Goal: Transaction & Acquisition: Book appointment/travel/reservation

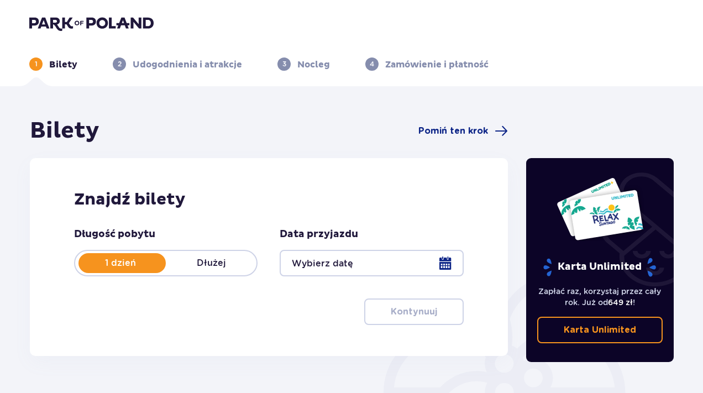
click at [443, 262] on div at bounding box center [372, 263] width 184 height 27
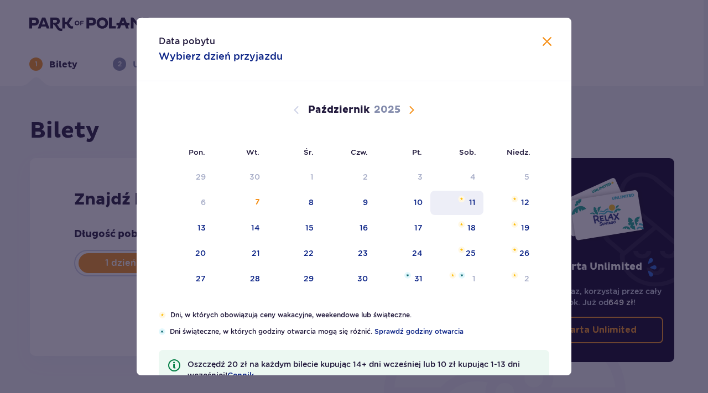
click at [464, 210] on div "11" at bounding box center [457, 203] width 54 height 24
type input "[DATE]"
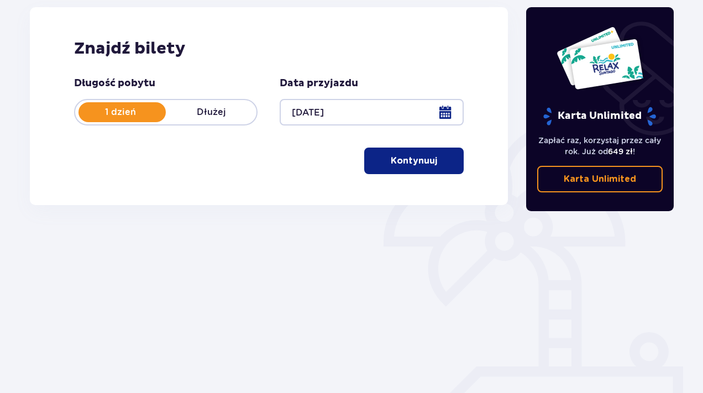
scroll to position [170, 0]
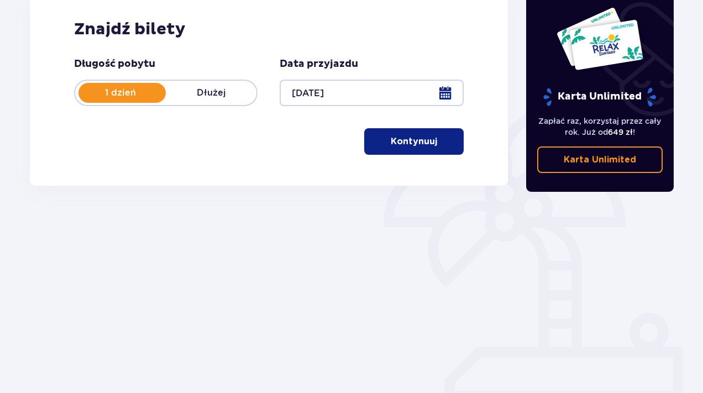
click at [418, 148] on button "Kontynuuj" at bounding box center [414, 141] width 100 height 27
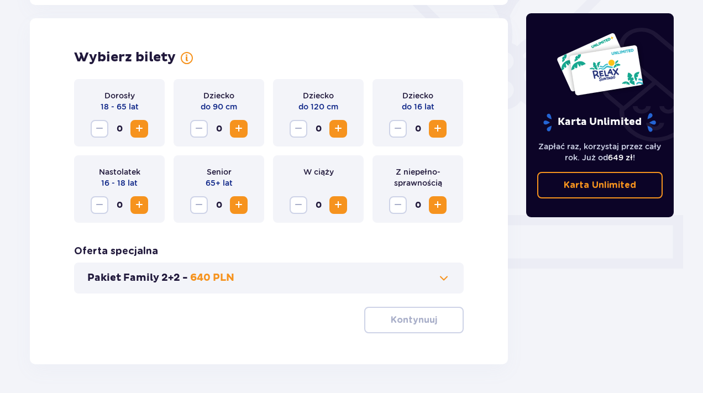
scroll to position [307, 0]
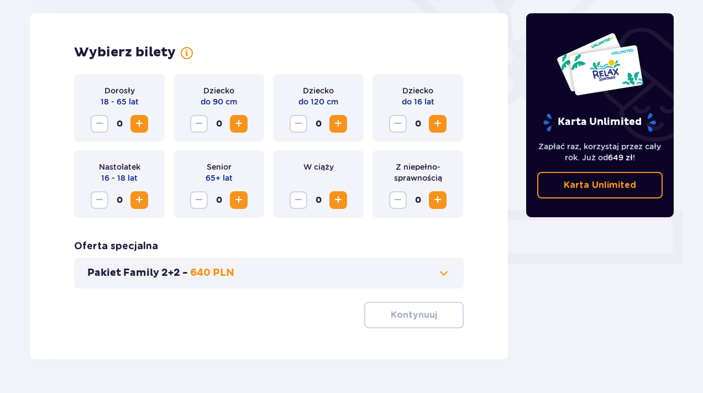
click at [144, 128] on span "Zwiększ" at bounding box center [139, 123] width 13 height 13
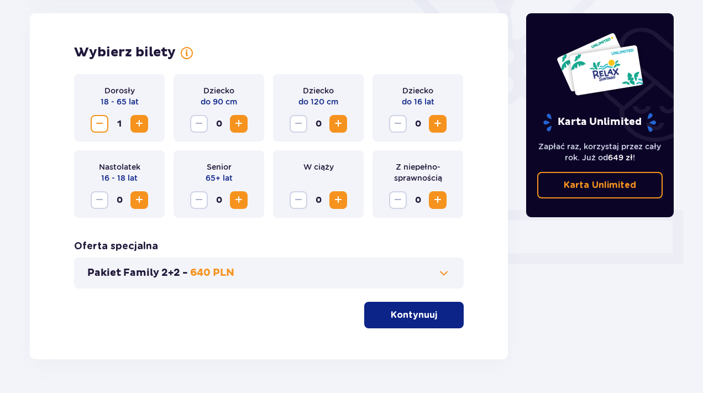
click at [144, 128] on span "Zwiększ" at bounding box center [139, 123] width 13 height 13
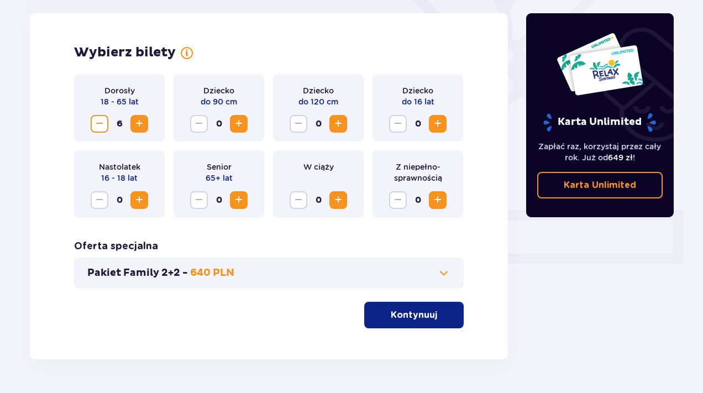
click at [391, 312] on p "Kontynuuj" at bounding box center [414, 315] width 46 height 12
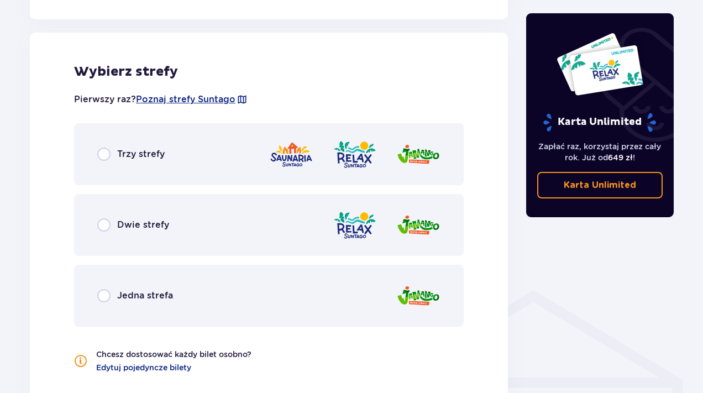
scroll to position [614, 0]
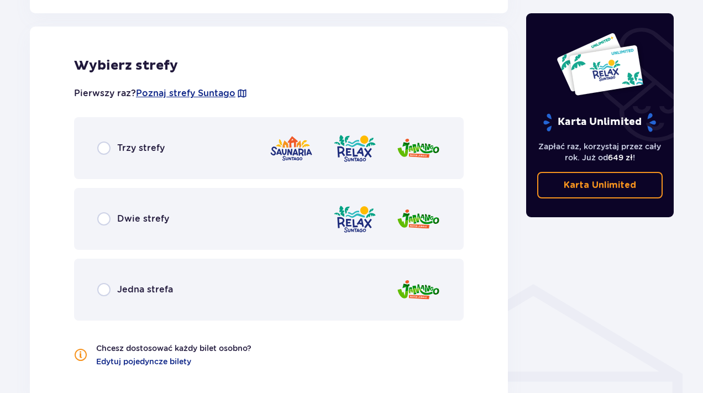
click at [106, 142] on input "radio" at bounding box center [103, 148] width 13 height 13
radio input "true"
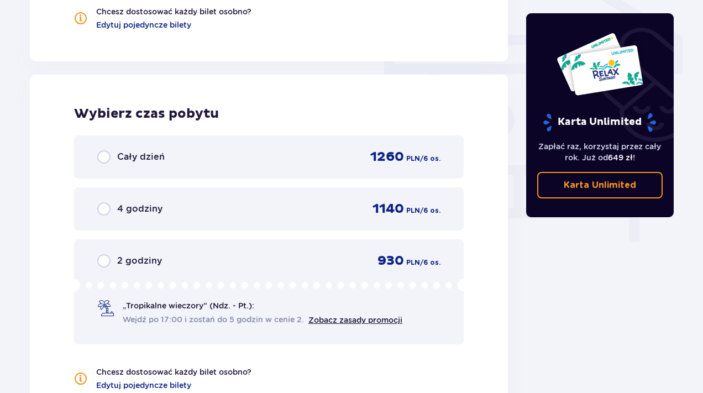
scroll to position [998, 0]
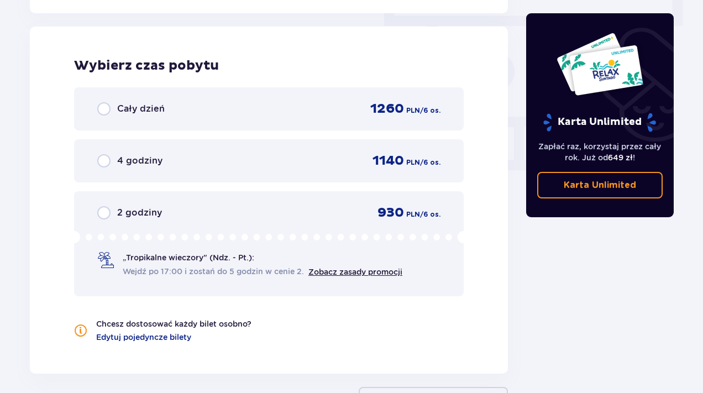
click at [159, 109] on span "Cały dzień" at bounding box center [141, 109] width 48 height 12
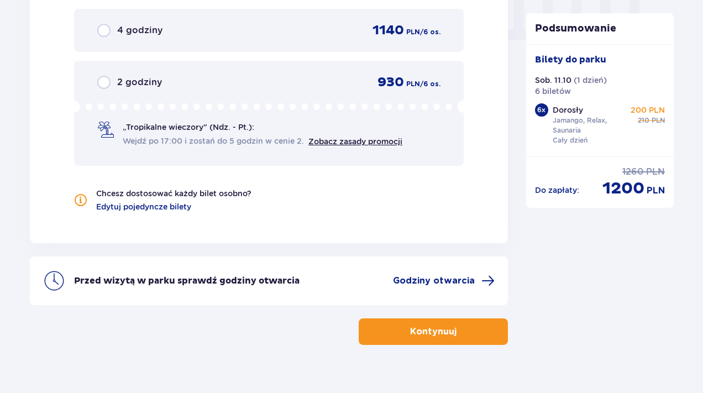
scroll to position [1147, 0]
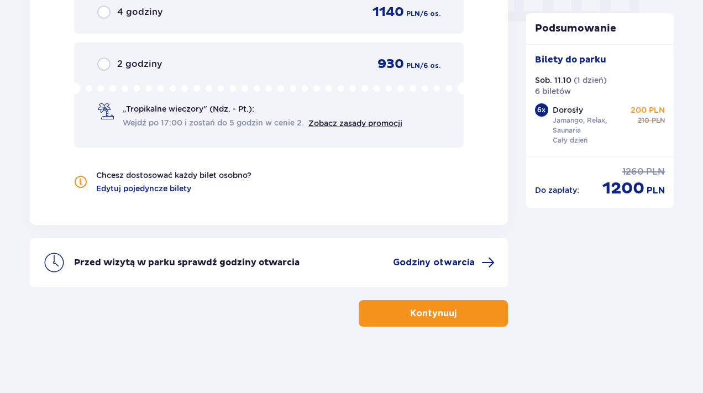
click at [387, 316] on button "Kontynuuj" at bounding box center [433, 313] width 149 height 27
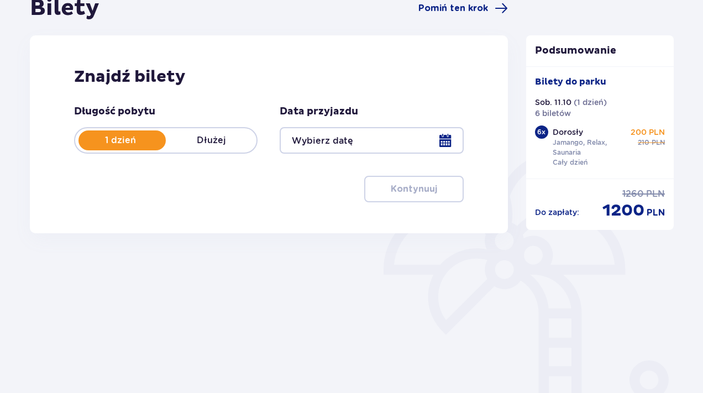
type input "[DATE]"
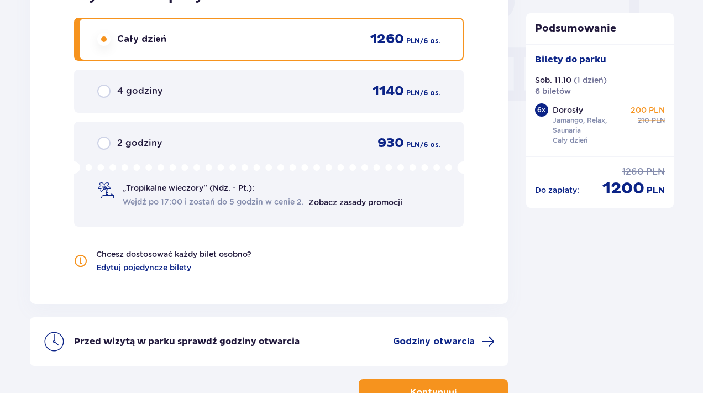
scroll to position [1147, 0]
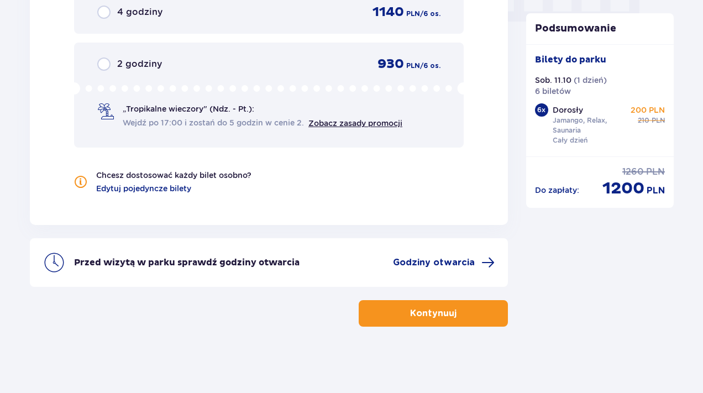
click at [410, 311] on p "Kontynuuj" at bounding box center [433, 313] width 46 height 12
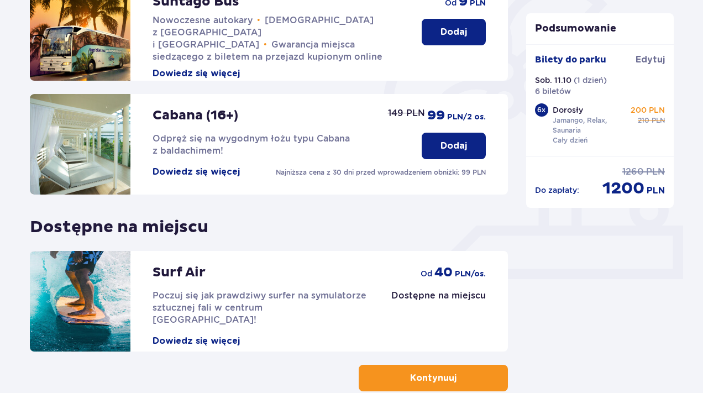
scroll to position [357, 0]
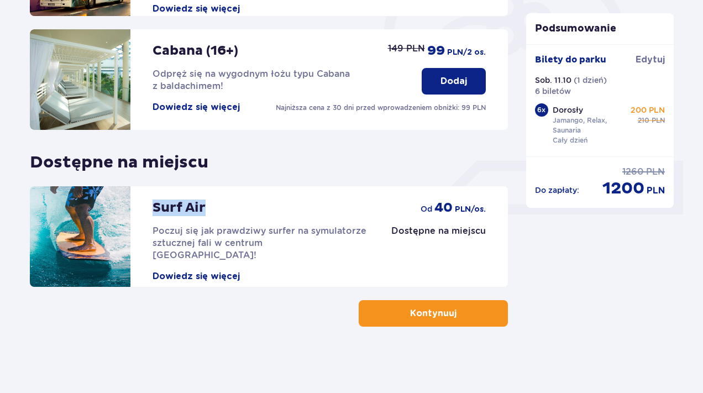
drag, startPoint x: 154, startPoint y: 201, endPoint x: 216, endPoint y: 202, distance: 61.9
click at [216, 202] on div "Surf Air Poczuj się jak prawdziwy surfer na symulatorze sztucznej fali w centru…" at bounding box center [261, 234] width 217 height 96
click at [168, 270] on button "Dowiedz się więcej" at bounding box center [196, 276] width 87 height 12
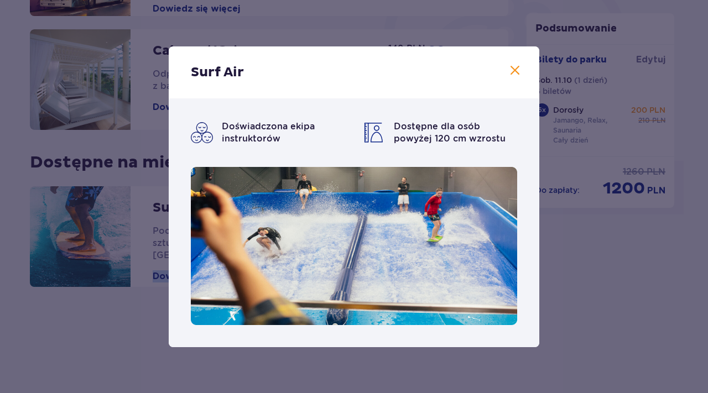
click at [511, 75] on span at bounding box center [514, 70] width 13 height 13
